Goal: Task Accomplishment & Management: Manage account settings

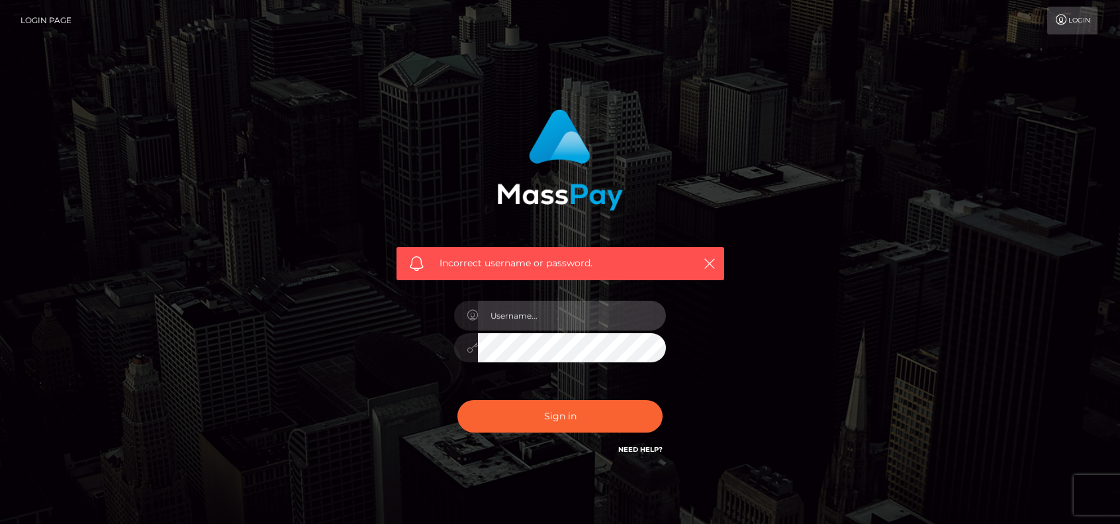
click at [573, 318] on input "text" at bounding box center [572, 316] width 188 height 30
type input "fabiola.villena@b2spin.com"
click at [593, 322] on input "fabiola.villena@b2spin.com" at bounding box center [572, 316] width 188 height 30
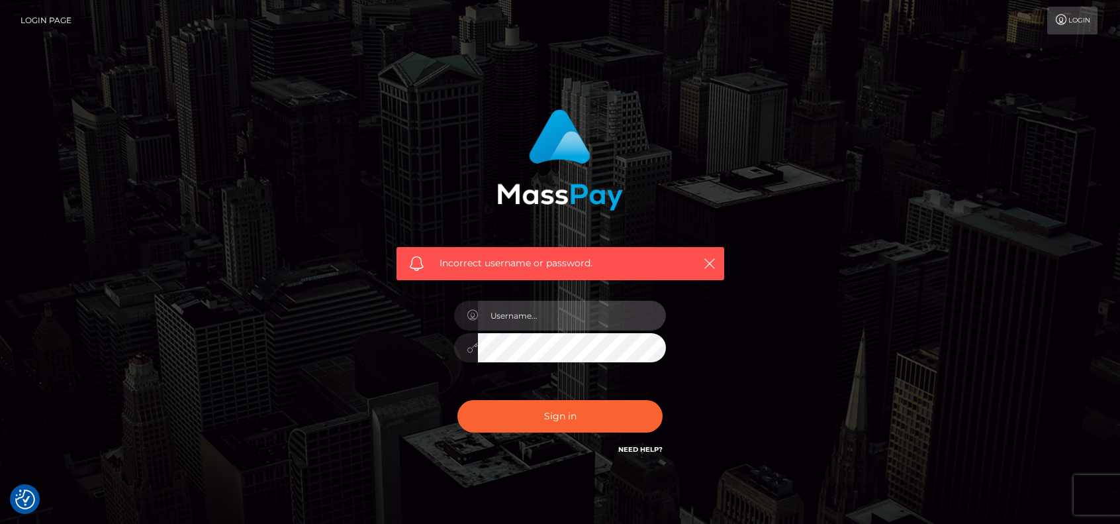
click at [598, 321] on input "text" at bounding box center [572, 316] width 188 height 30
type input "Fabiola.B2Spin"
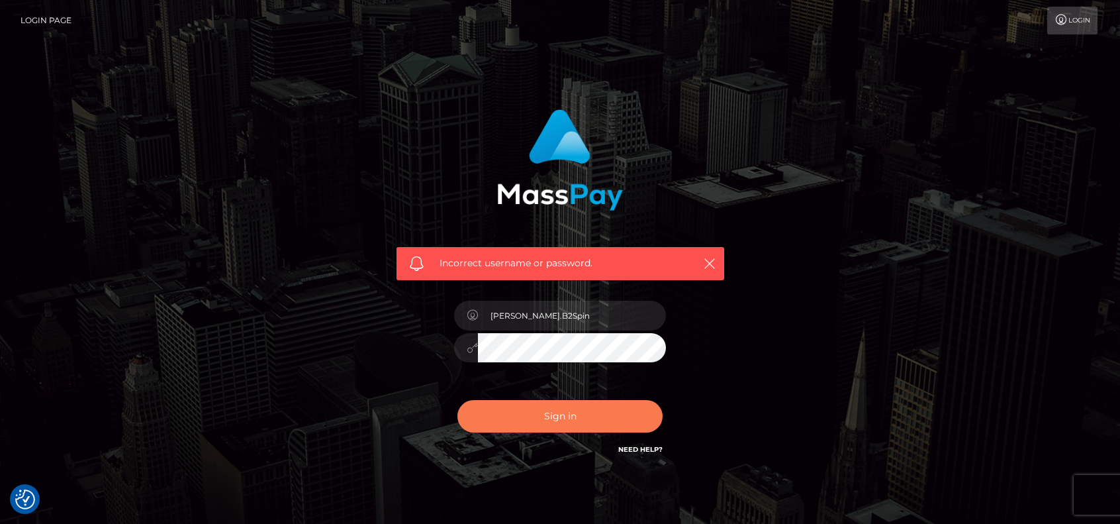
click at [565, 407] on button "Sign in" at bounding box center [559, 416] width 205 height 32
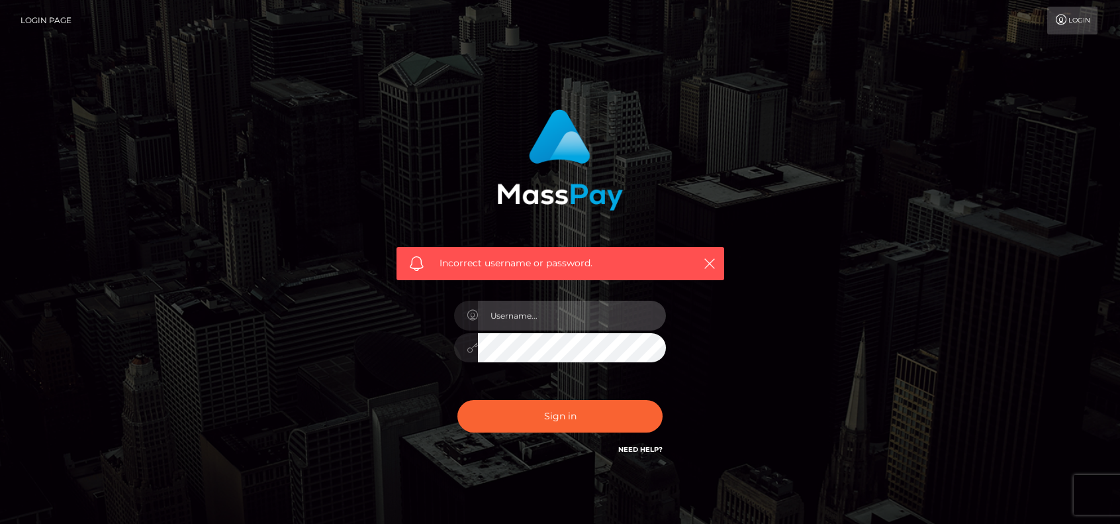
click at [565, 303] on input "text" at bounding box center [572, 316] width 188 height 30
type input "Fabiola.B2Spin"
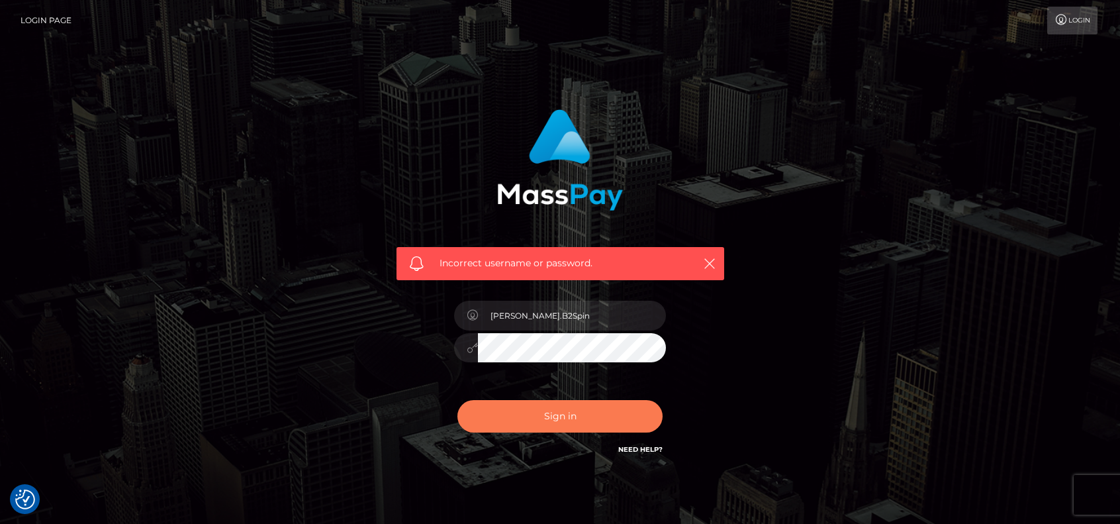
click at [553, 405] on button "Sign in" at bounding box center [559, 416] width 205 height 32
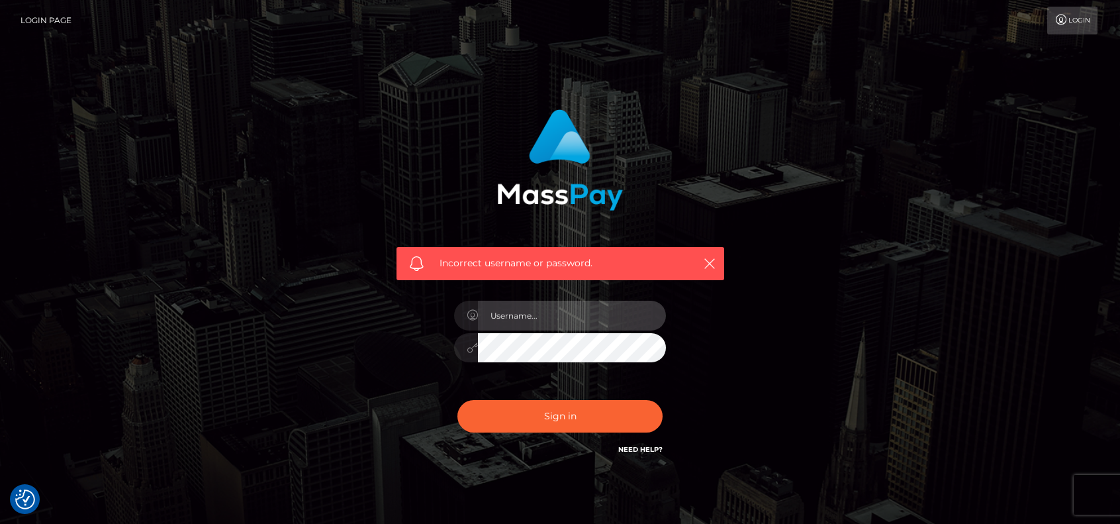
click at [571, 324] on input "text" at bounding box center [572, 316] width 188 height 30
type input "[PERSON_NAME].B2Spin"
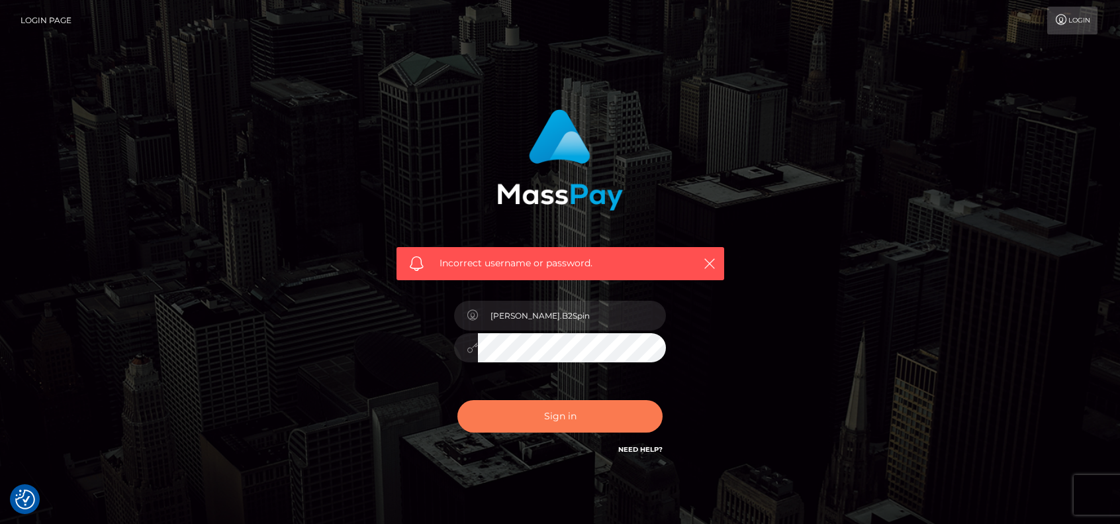
click at [560, 408] on button "Sign in" at bounding box center [559, 416] width 205 height 32
